Goal: Task Accomplishment & Management: Manage account settings

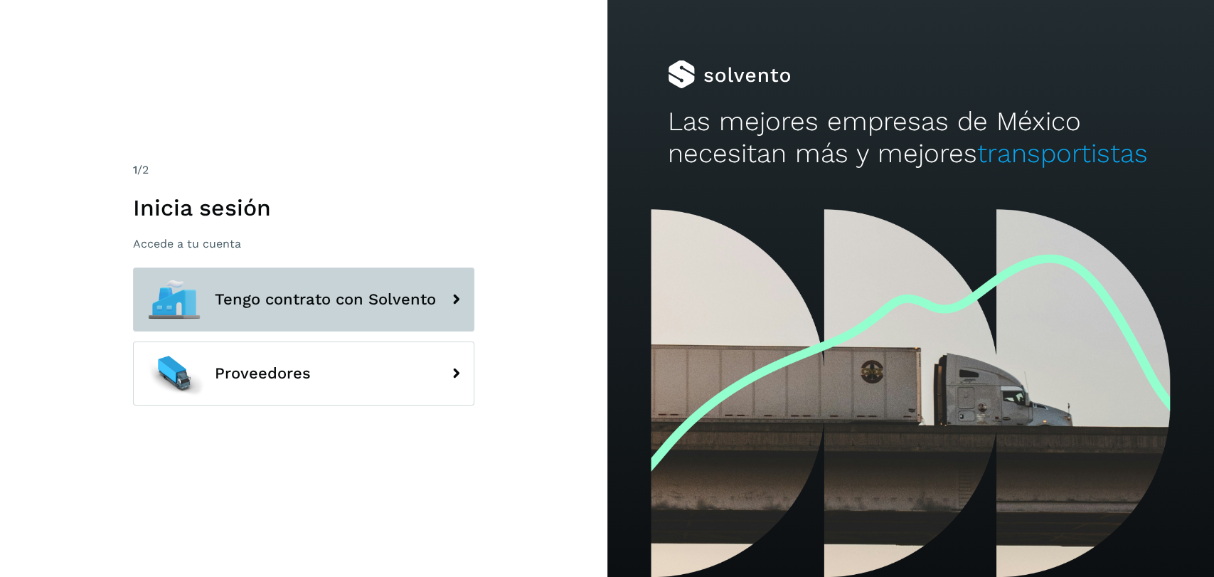
click at [388, 289] on button "Tengo contrato con Solvento" at bounding box center [303, 299] width 341 height 64
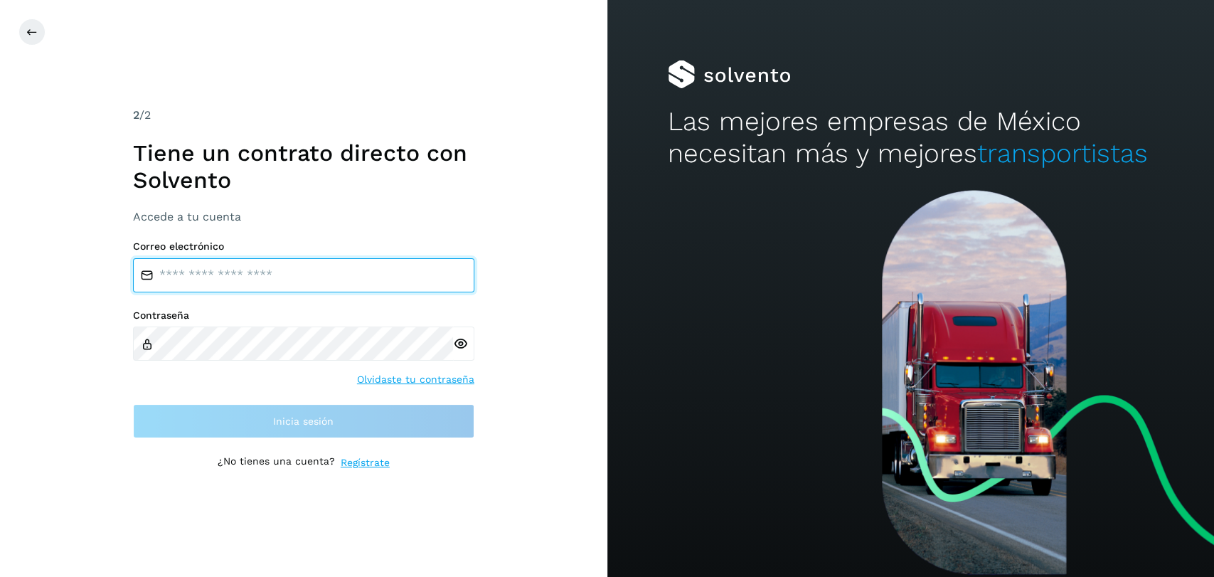
type input "**********"
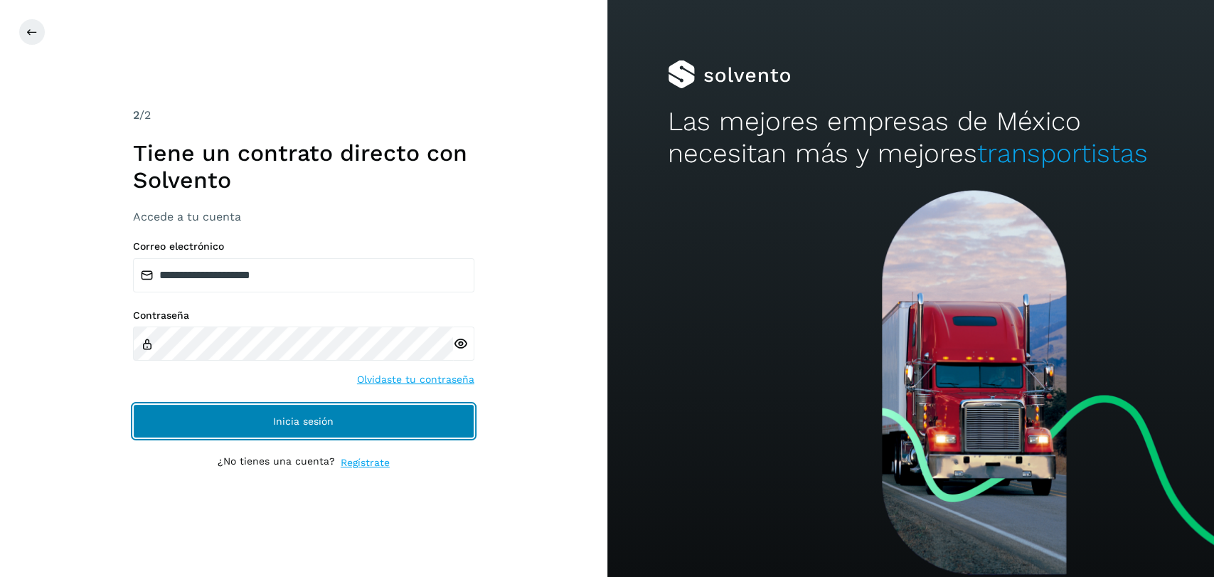
click at [293, 417] on span "Inicia sesión" at bounding box center [303, 421] width 60 height 10
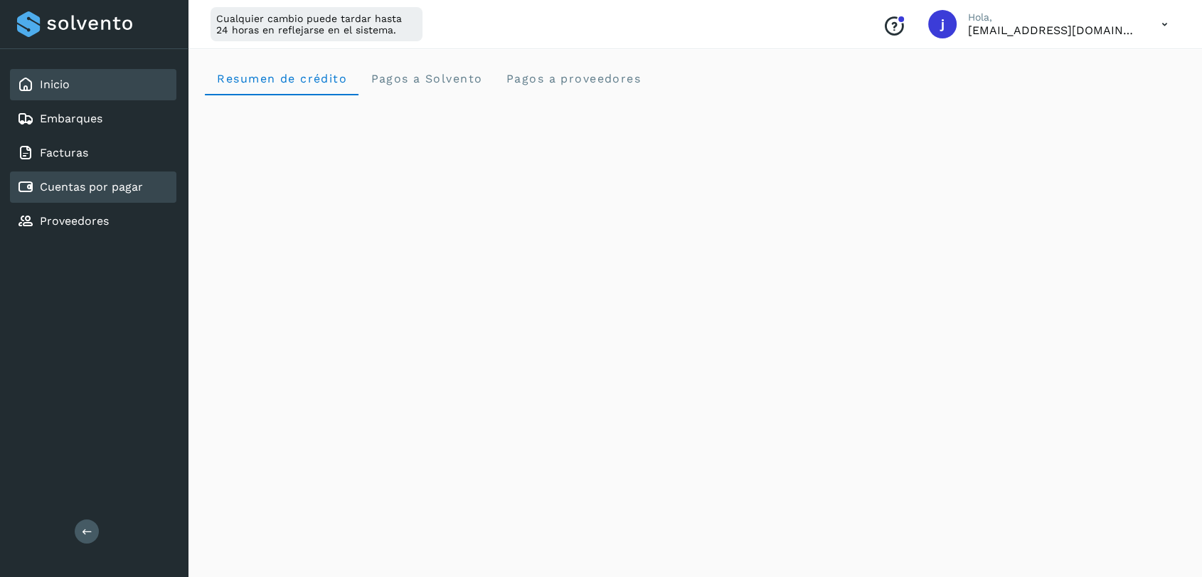
click at [106, 184] on link "Cuentas por pagar" at bounding box center [91, 187] width 103 height 14
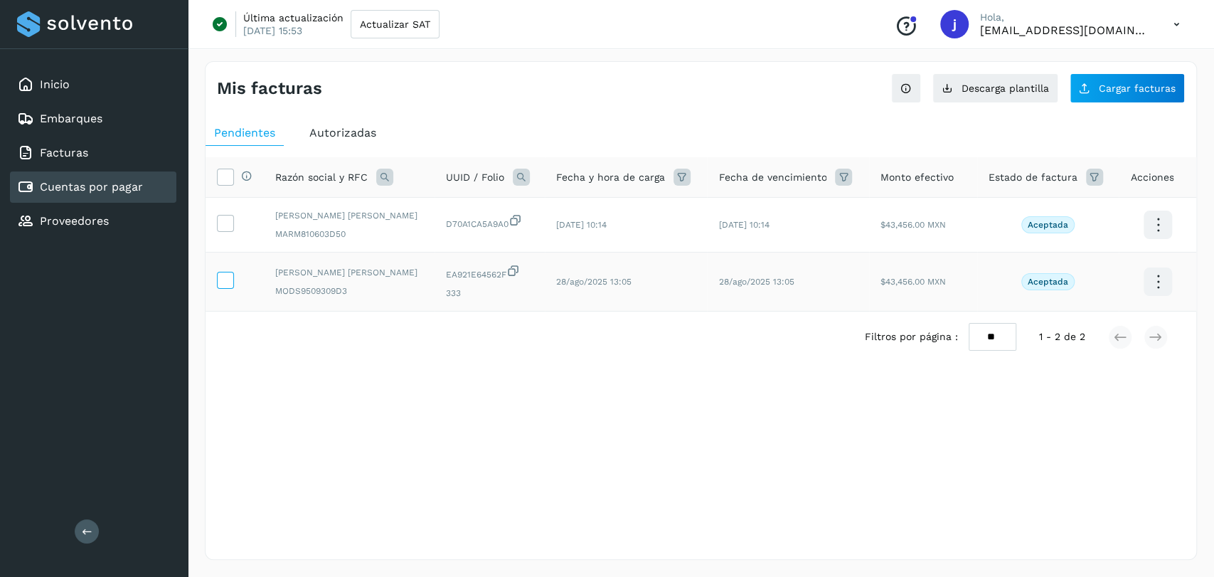
click at [226, 280] on icon at bounding box center [225, 279] width 15 height 15
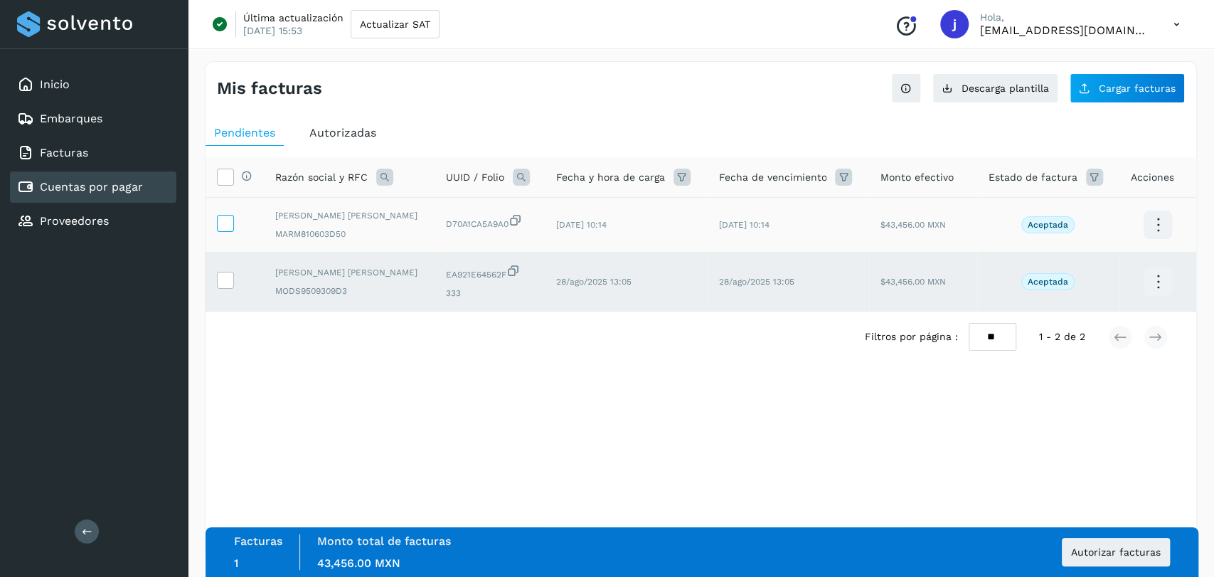
click at [227, 224] on icon at bounding box center [225, 222] width 15 height 15
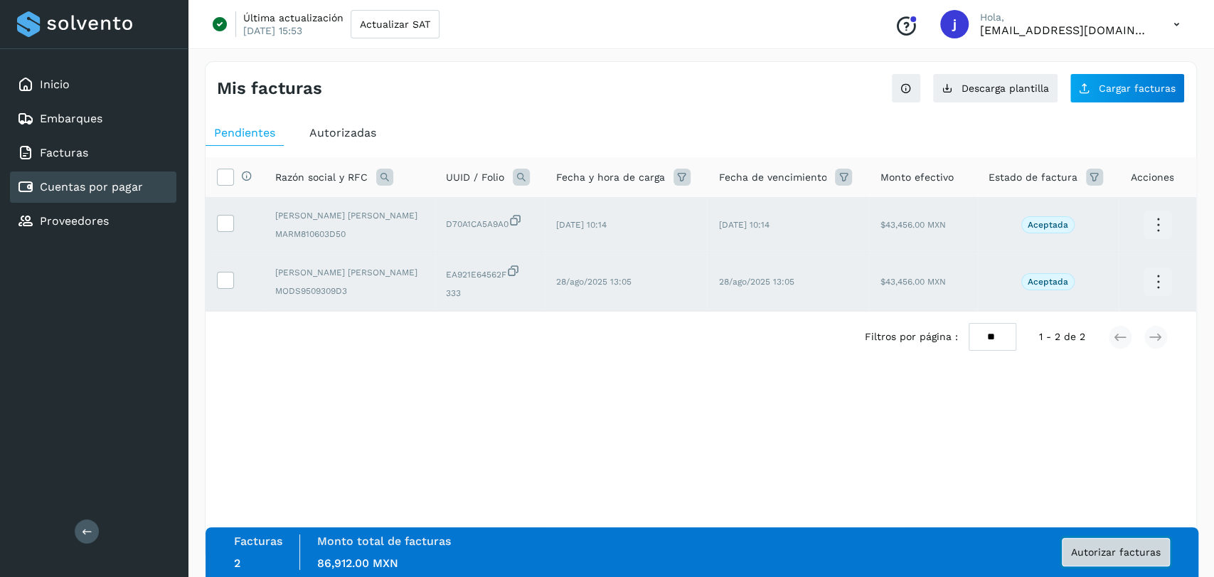
click at [1130, 561] on button "Autorizar facturas" at bounding box center [1116, 552] width 108 height 28
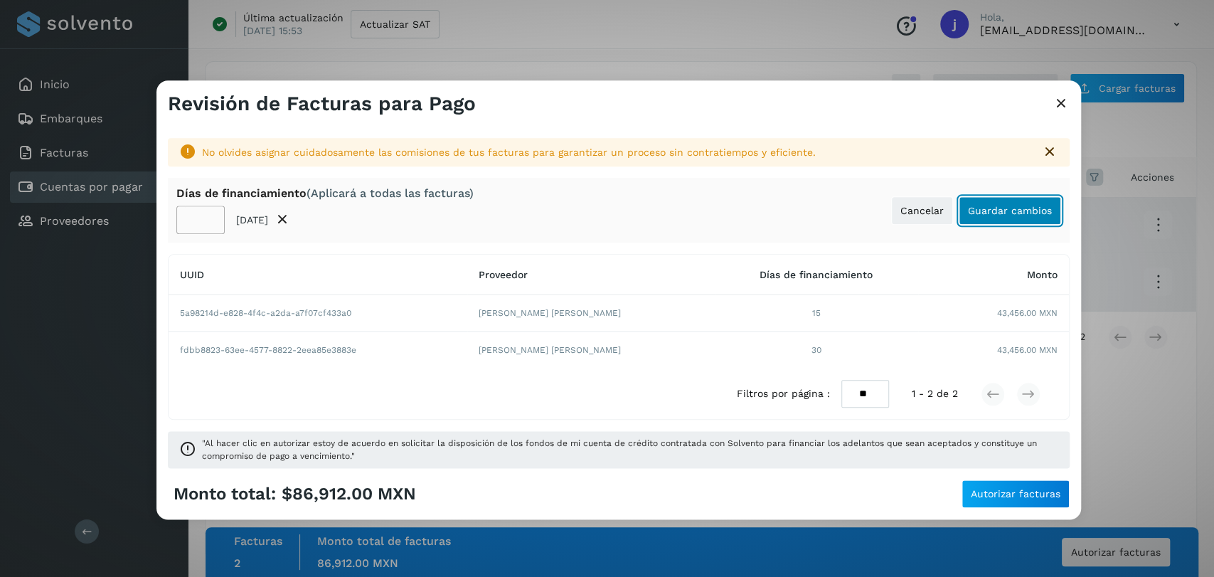
click at [1005, 212] on span "Guardar cambios" at bounding box center [1010, 211] width 84 height 10
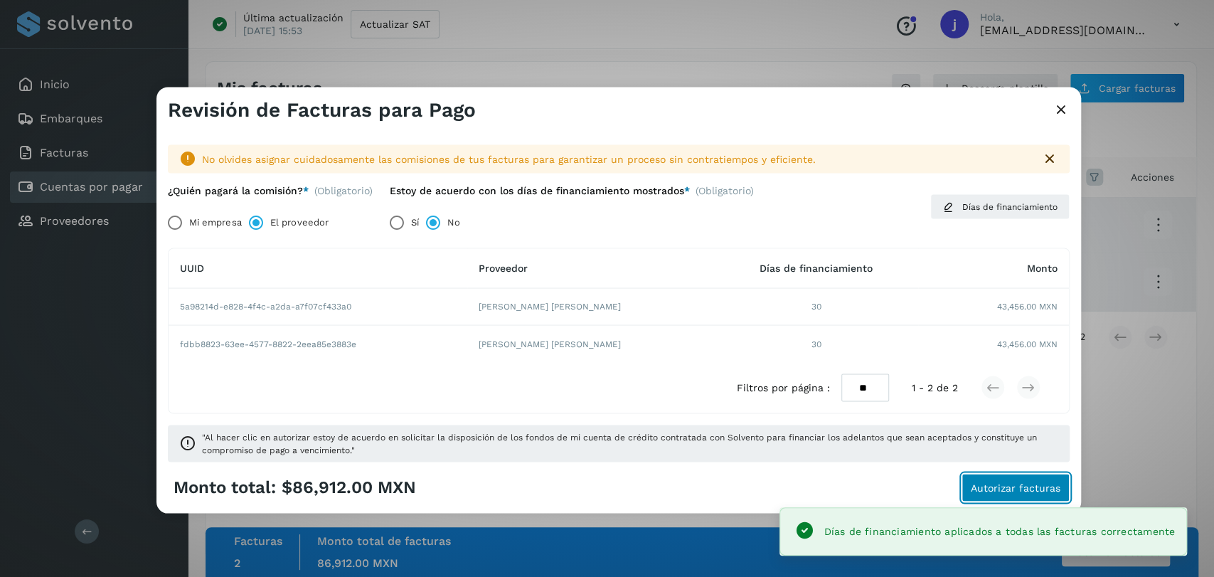
click at [1005, 486] on span "Autorizar facturas" at bounding box center [1016, 487] width 90 height 10
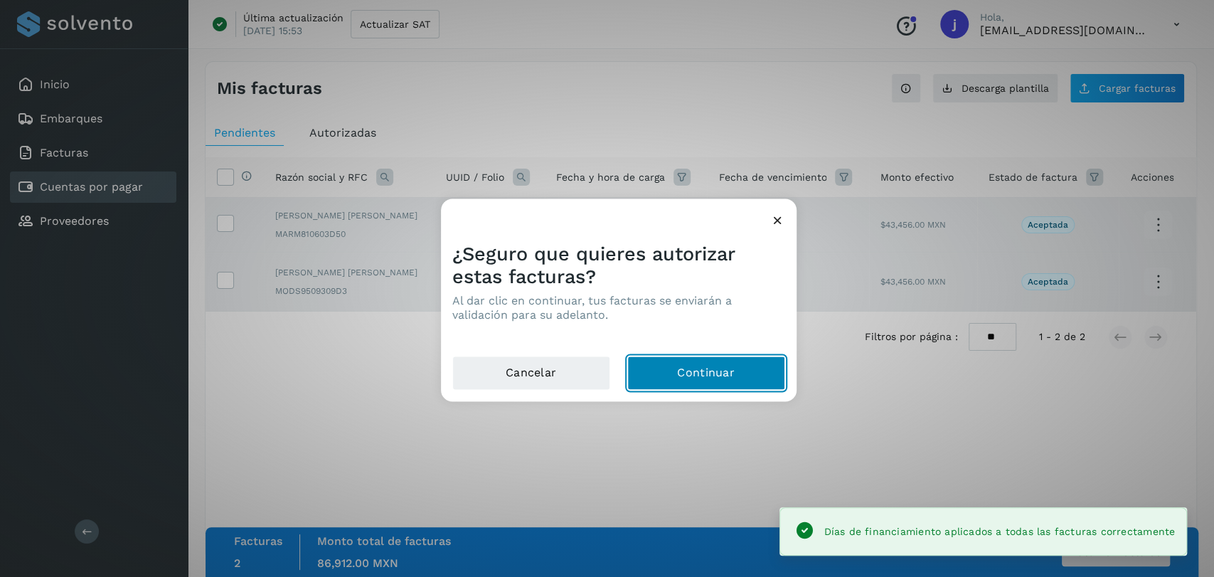
click at [731, 369] on button "Continuar" at bounding box center [706, 373] width 158 height 34
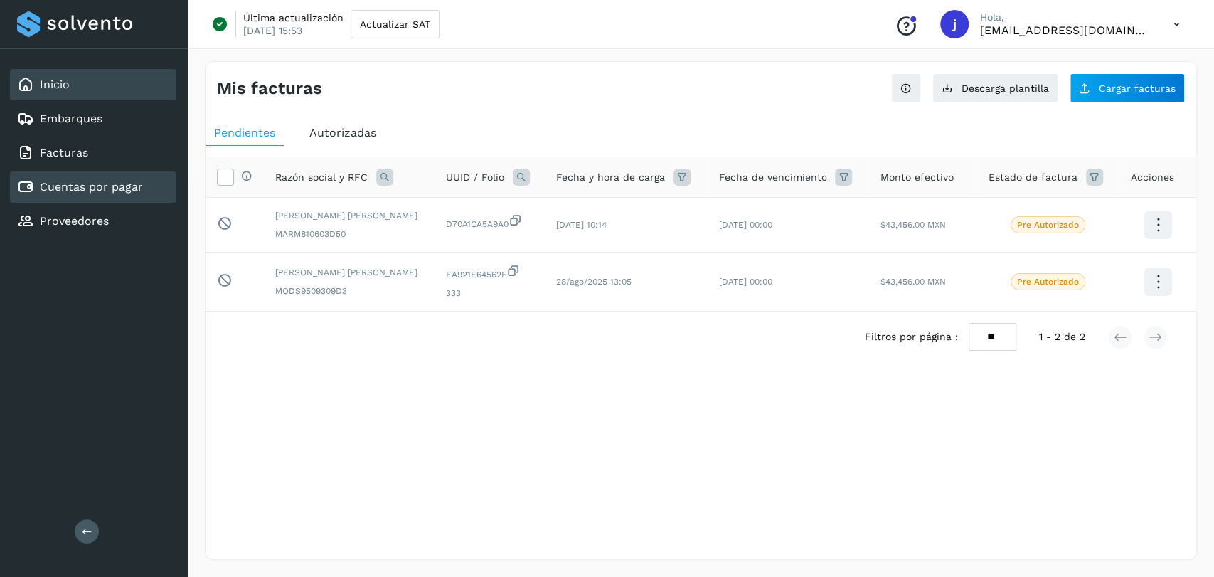
click at [95, 87] on div "Inicio" at bounding box center [93, 84] width 166 height 31
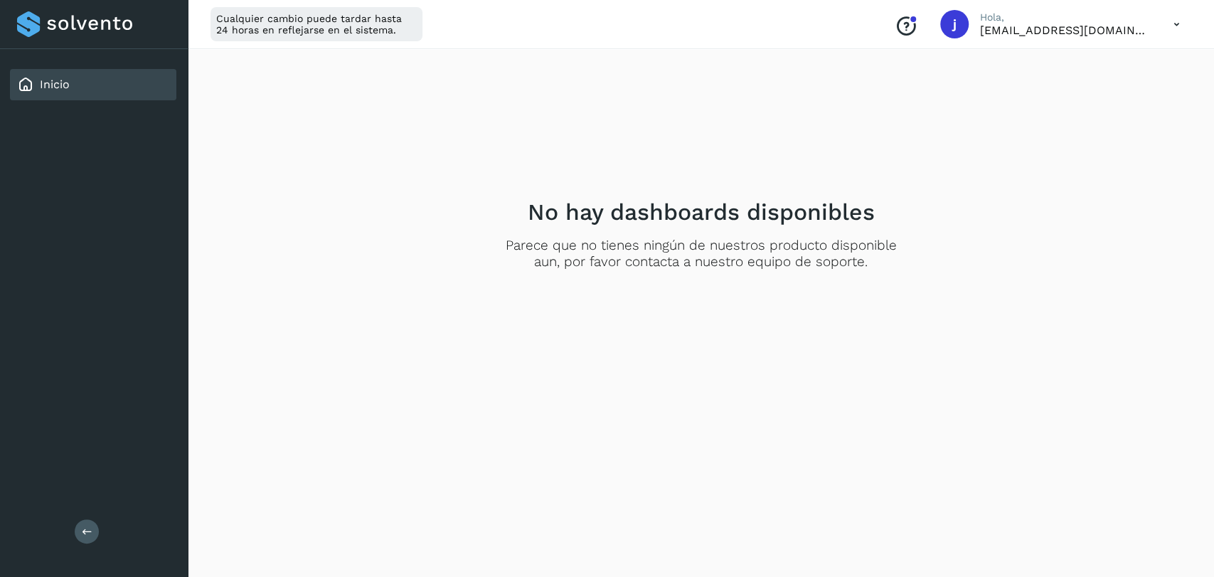
click at [85, 531] on icon at bounding box center [87, 531] width 11 height 11
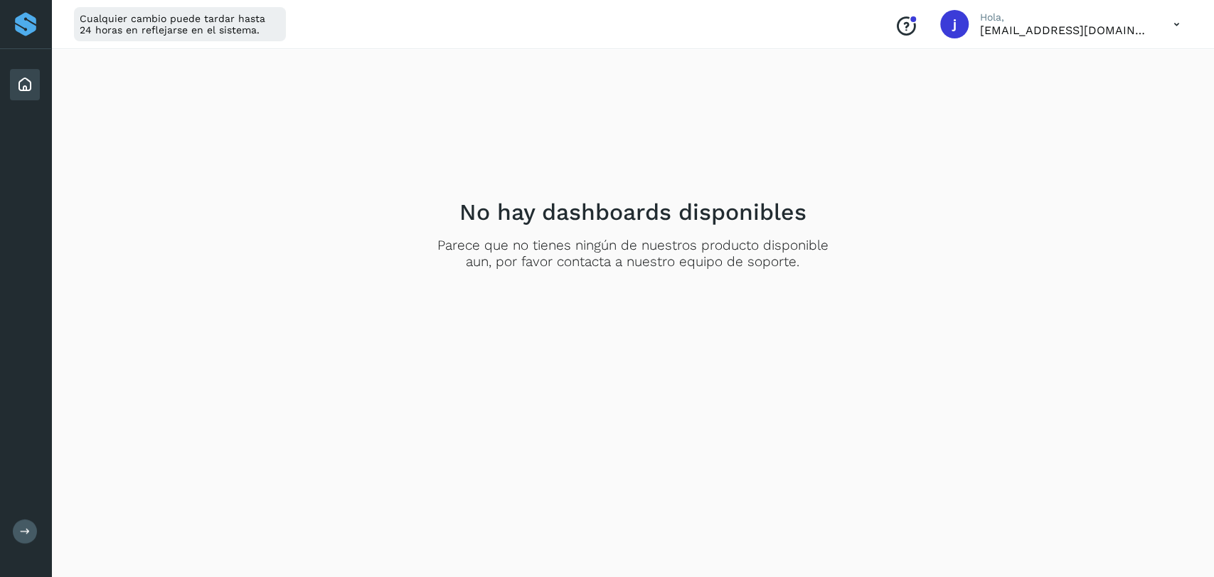
click at [23, 534] on icon at bounding box center [25, 531] width 11 height 11
